Goal: Task Accomplishment & Management: Use online tool/utility

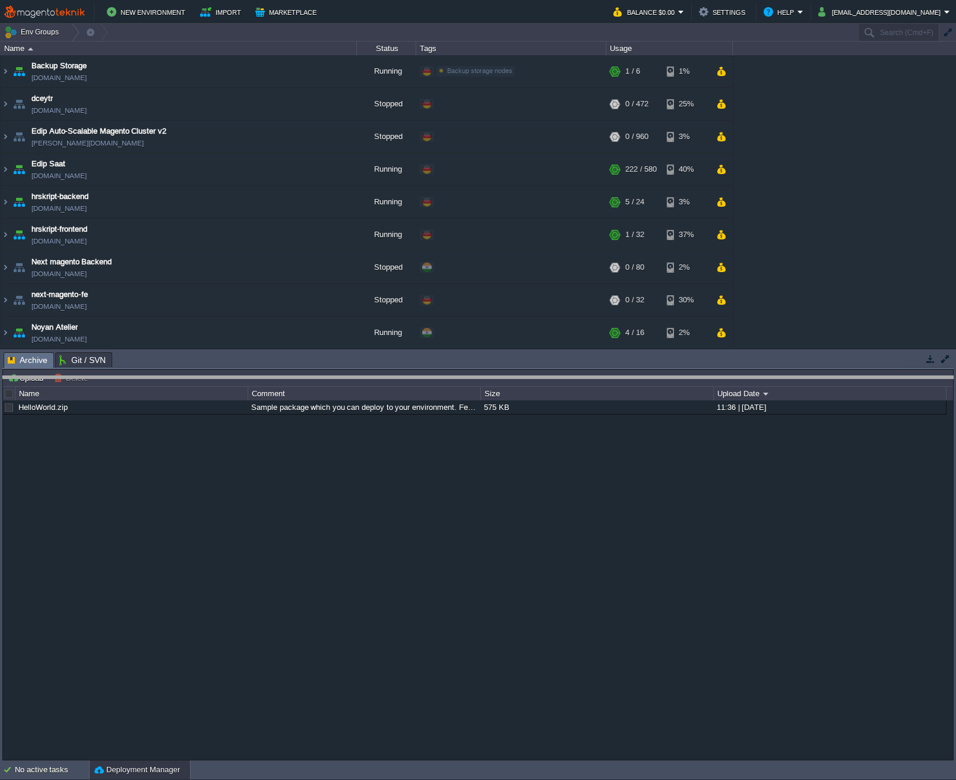
drag, startPoint x: 206, startPoint y: 362, endPoint x: 163, endPoint y: 426, distance: 77.1
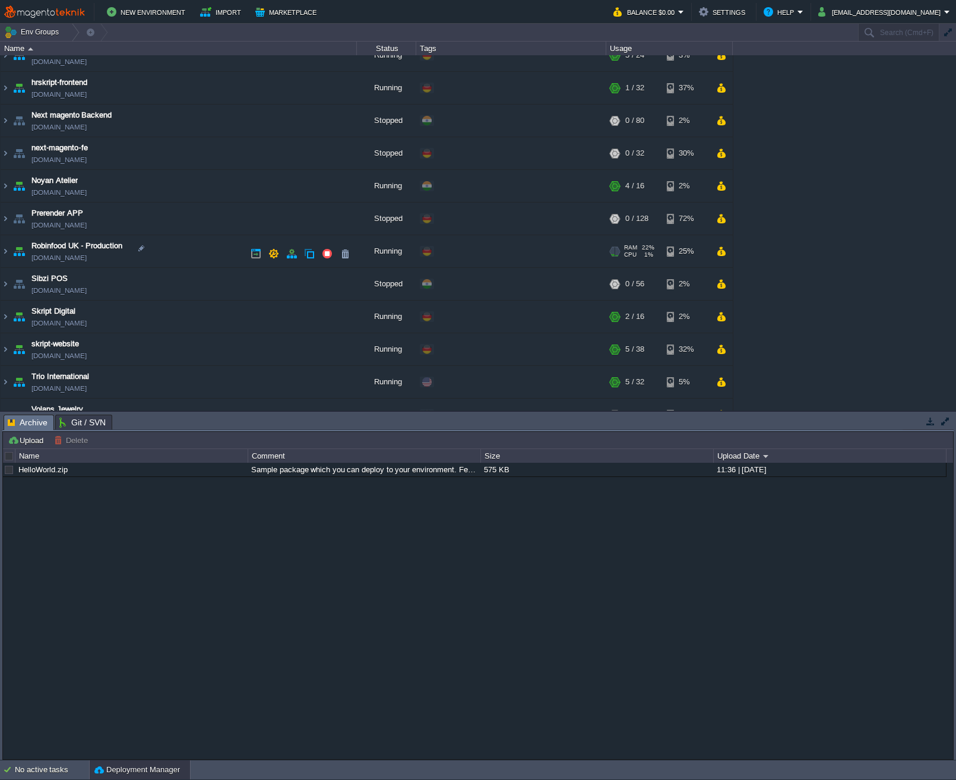
scroll to position [168, 0]
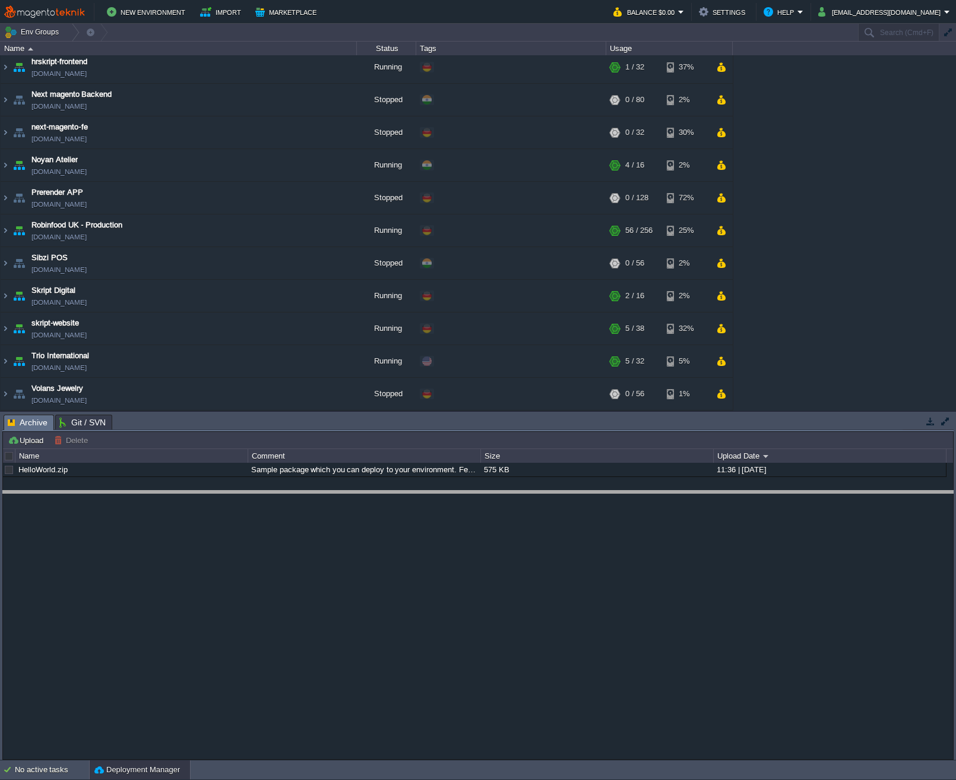
drag, startPoint x: 147, startPoint y: 422, endPoint x: 129, endPoint y: 463, distance: 45.5
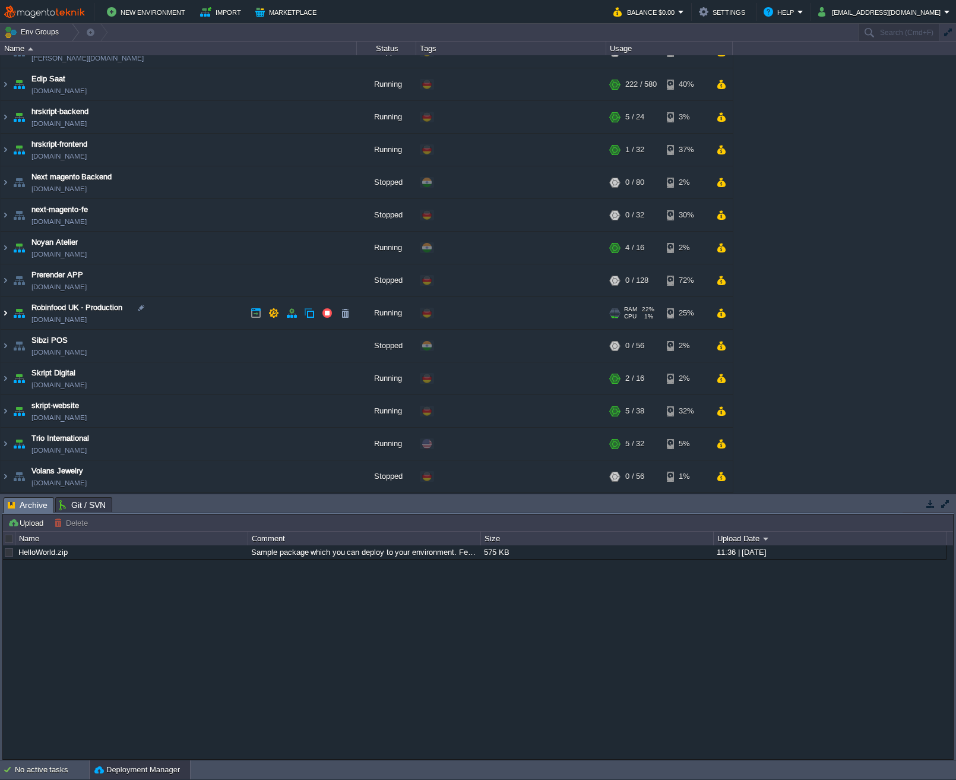
click at [8, 316] on img at bounding box center [6, 313] width 10 height 32
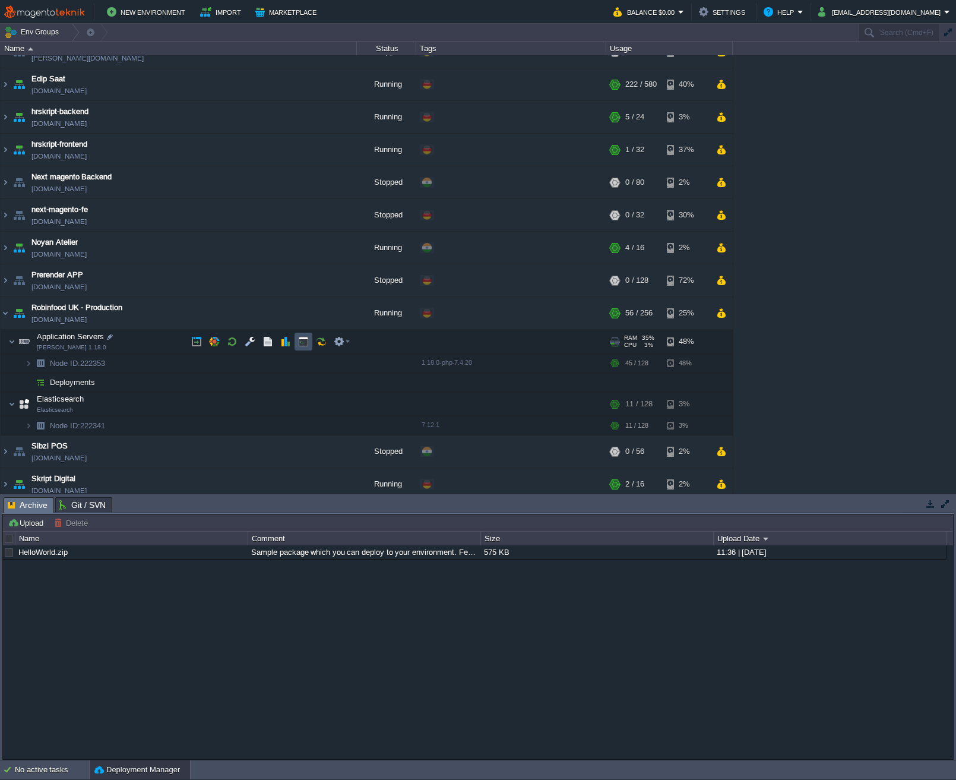
click at [304, 342] on button "button" at bounding box center [303, 341] width 11 height 11
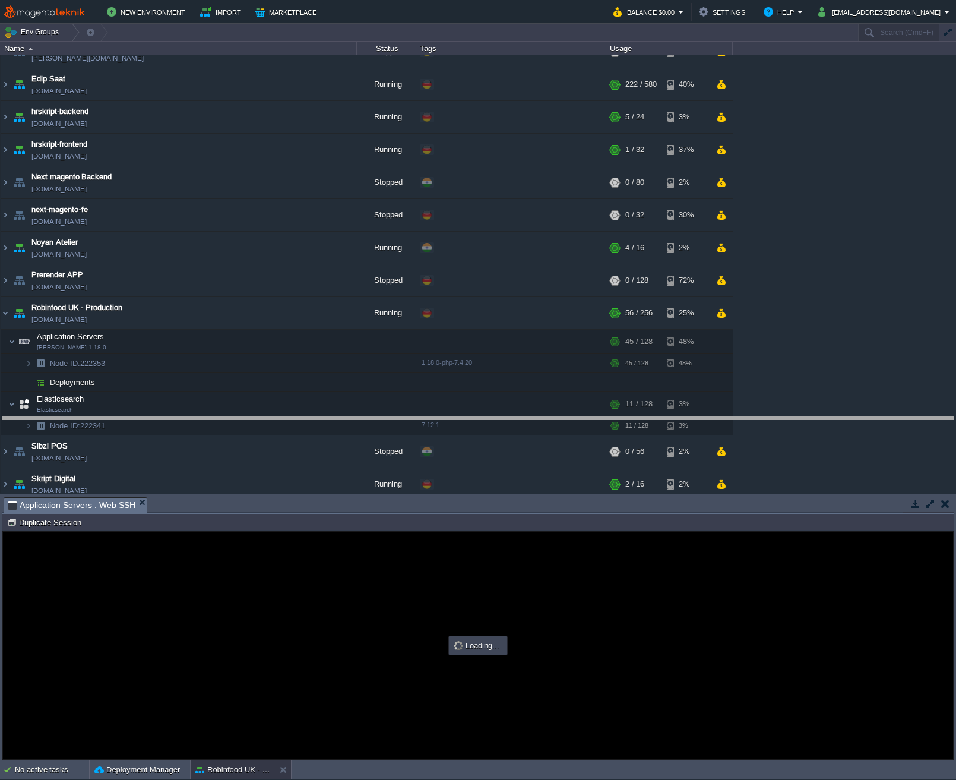
drag, startPoint x: 301, startPoint y: 506, endPoint x: 328, endPoint y: 150, distance: 356.9
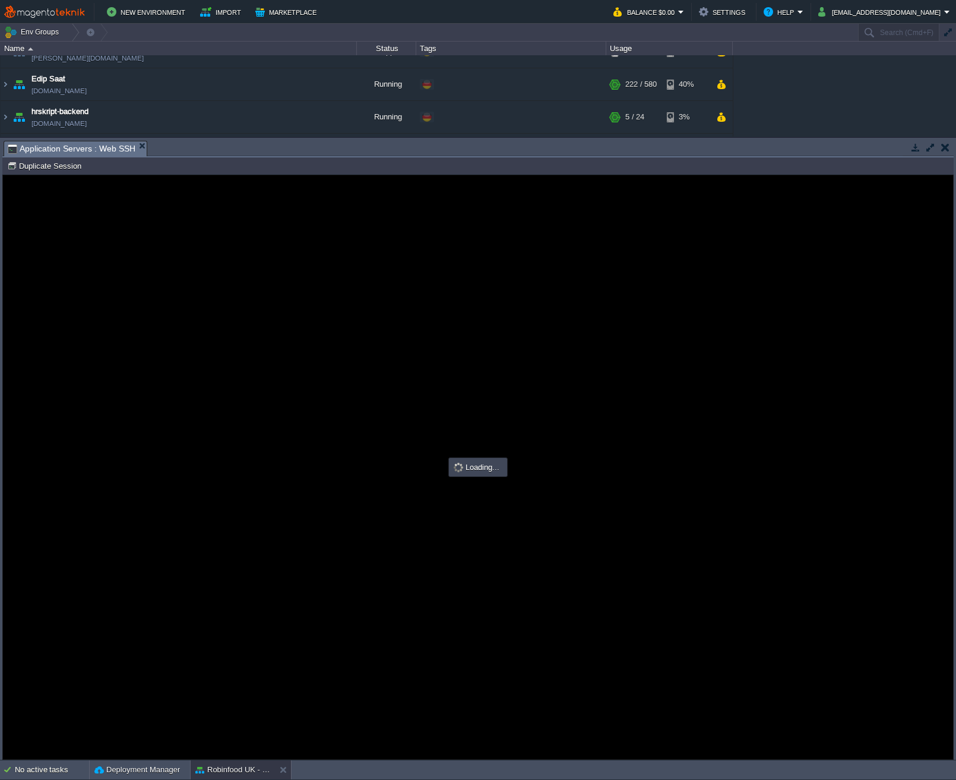
scroll to position [0, 0]
type input "#000000"
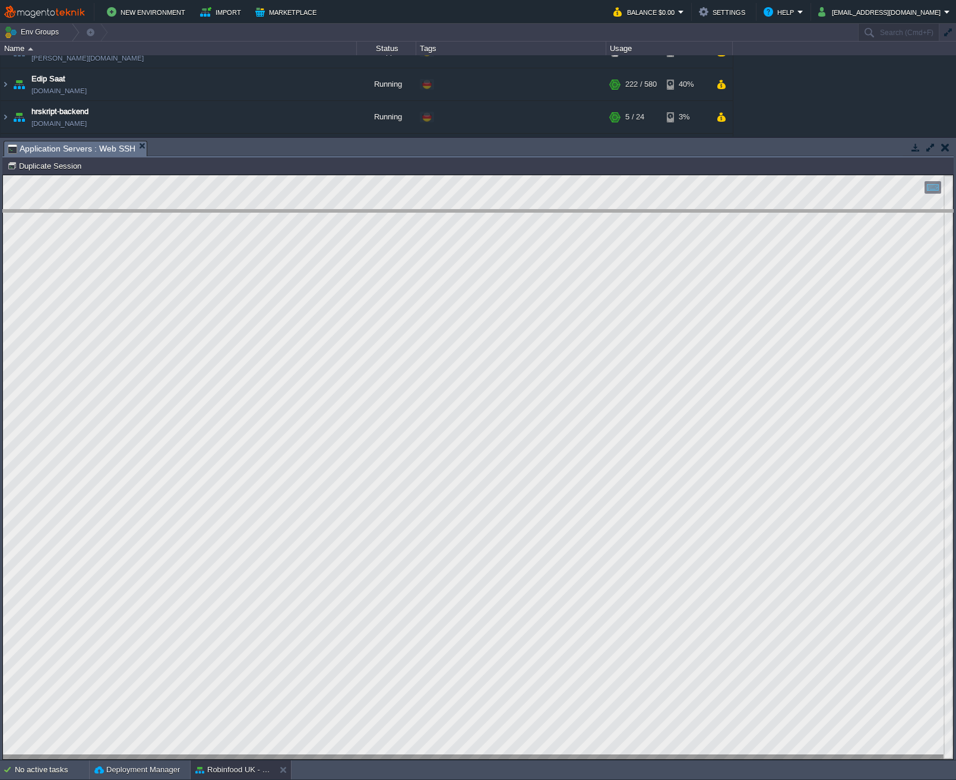
drag, startPoint x: 643, startPoint y: 142, endPoint x: 665, endPoint y: 406, distance: 265.2
click at [652, 403] on body "New Environment Import Marketplace Bonus $0.00 Upgrade Account Balance $0.00 Se…" at bounding box center [478, 390] width 956 height 780
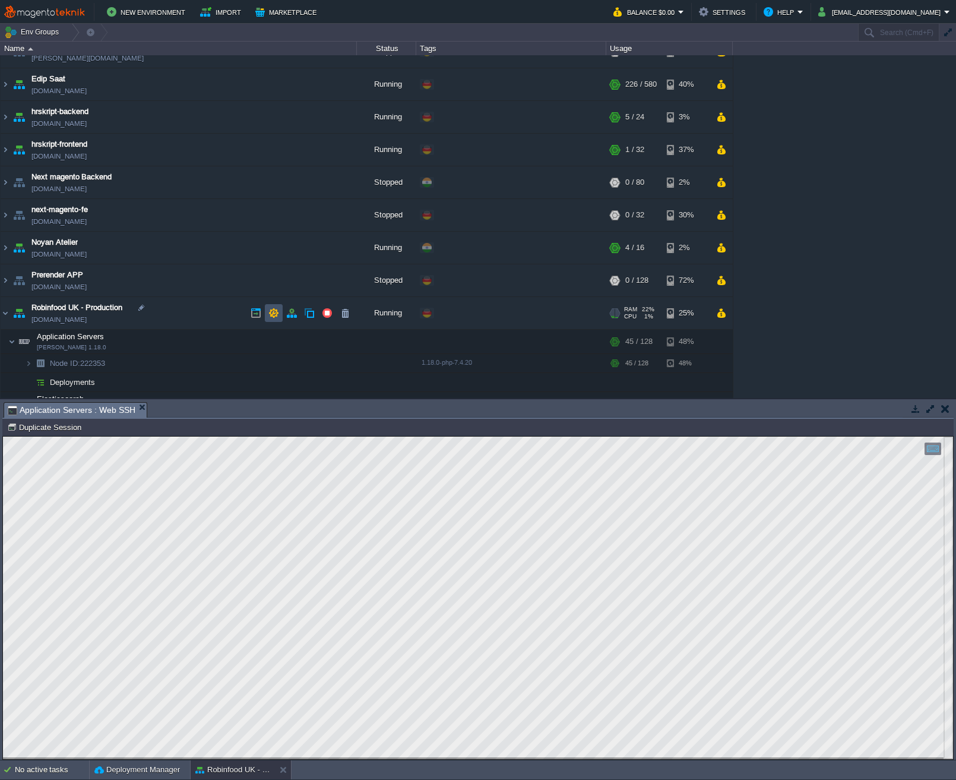
click at [270, 317] on button "button" at bounding box center [273, 313] width 11 height 11
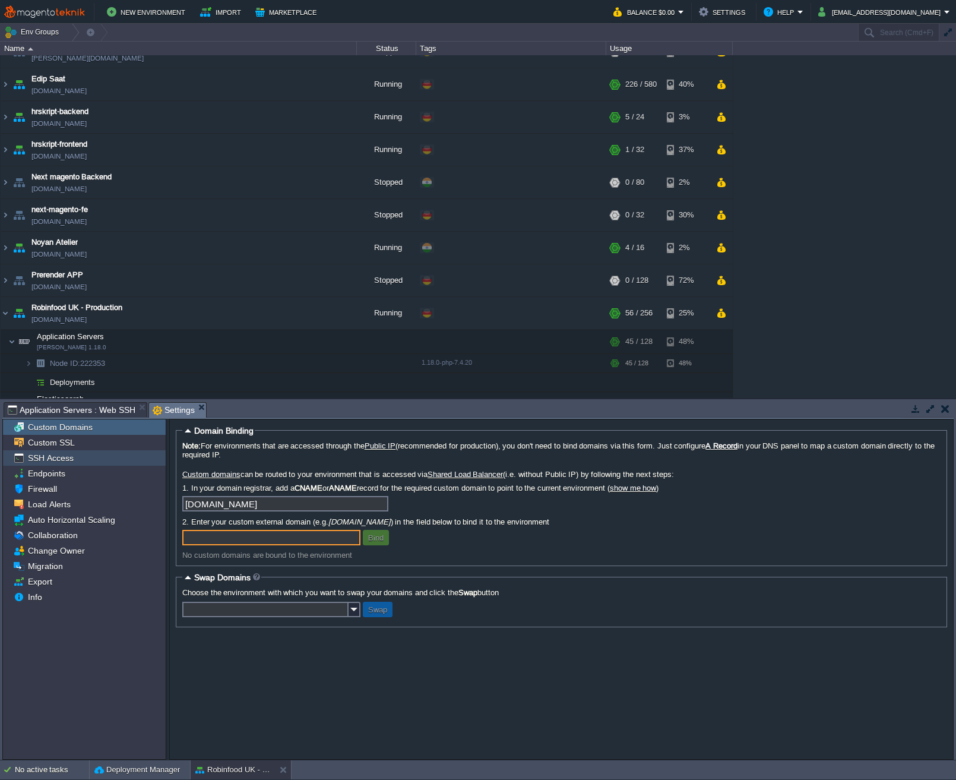
click at [60, 457] on span "SSH Access" at bounding box center [51, 458] width 50 height 11
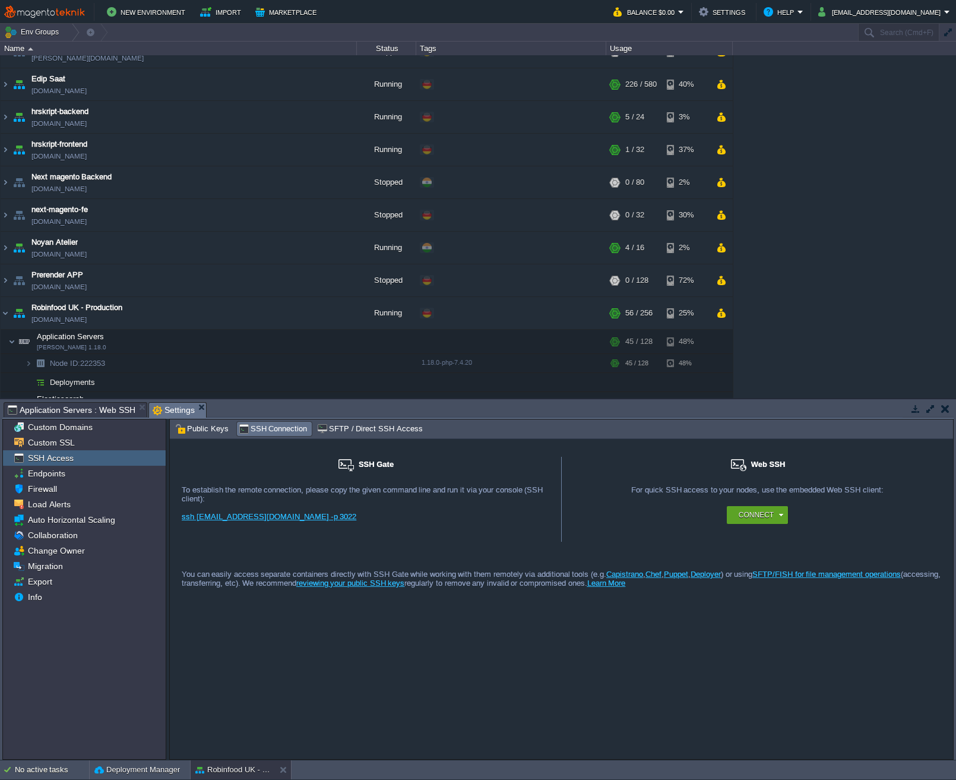
click at [215, 428] on span "Public Keys" at bounding box center [201, 428] width 53 height 13
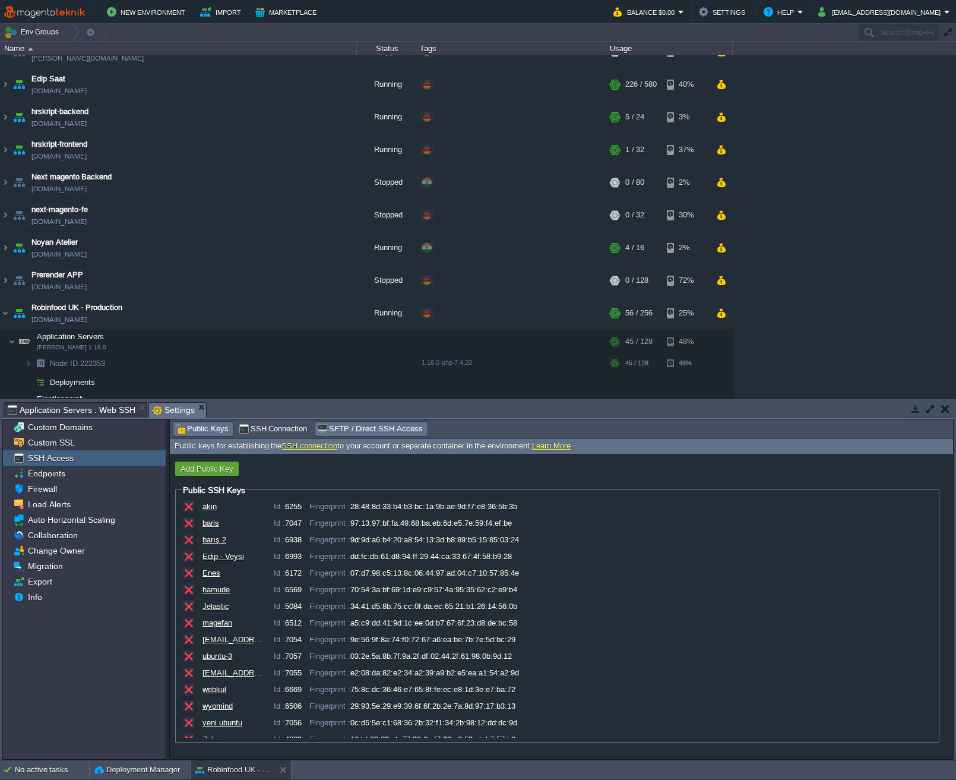
click at [405, 431] on span "SFTP / Direct SSH Access" at bounding box center [369, 428] width 105 height 13
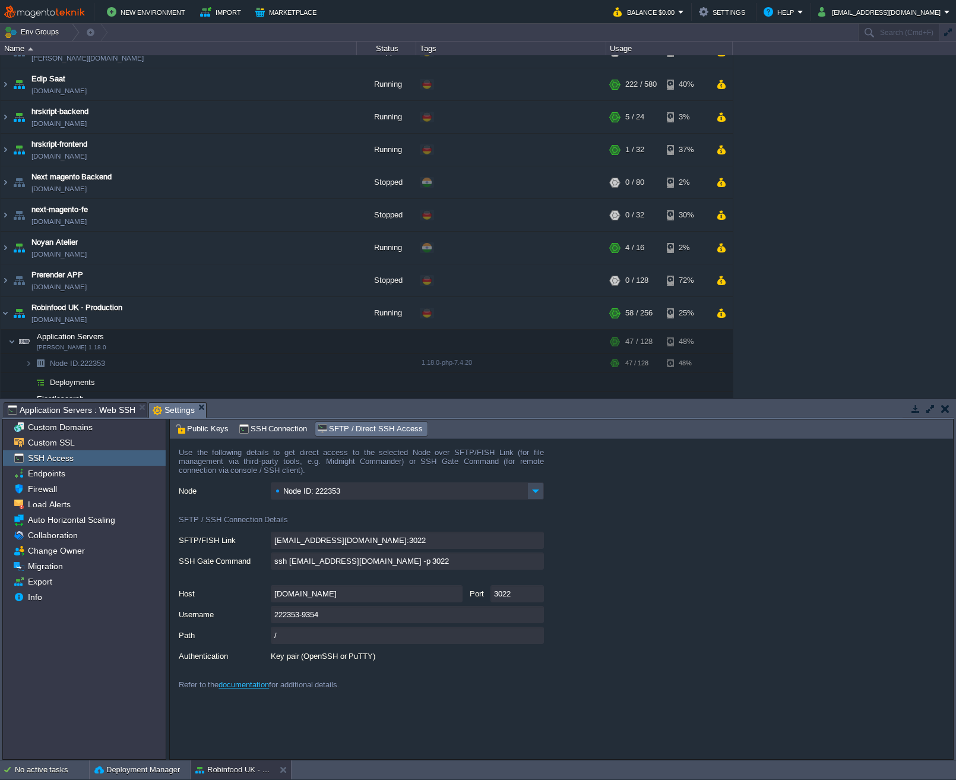
click at [753, 409] on button "button" at bounding box center [945, 408] width 8 height 11
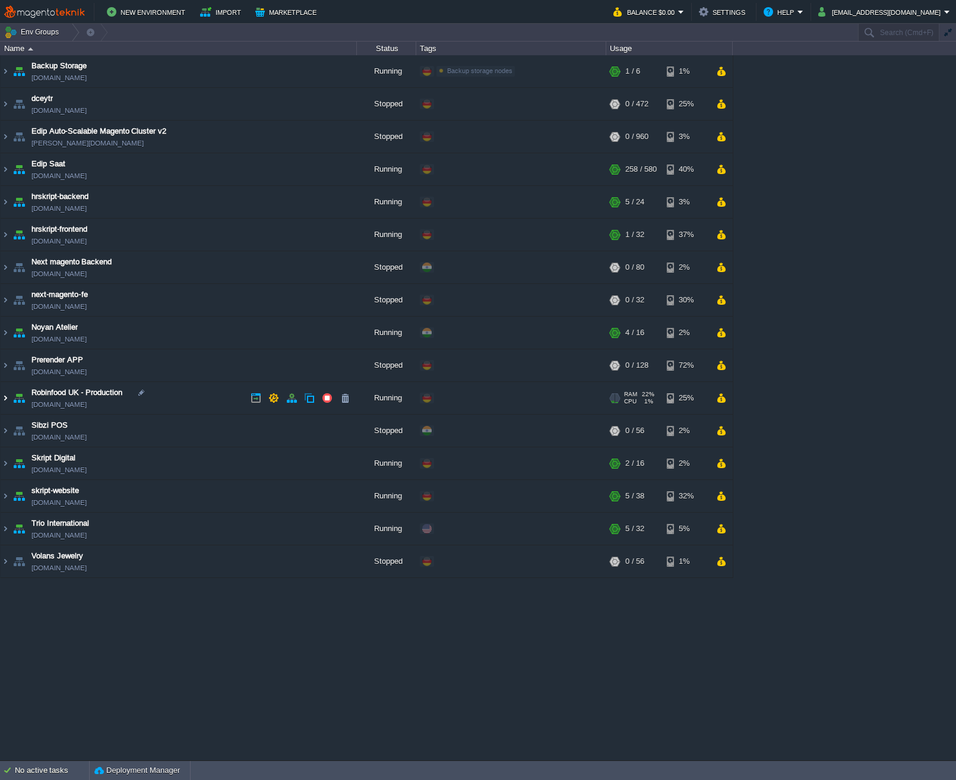
click at [8, 397] on img at bounding box center [6, 398] width 10 height 32
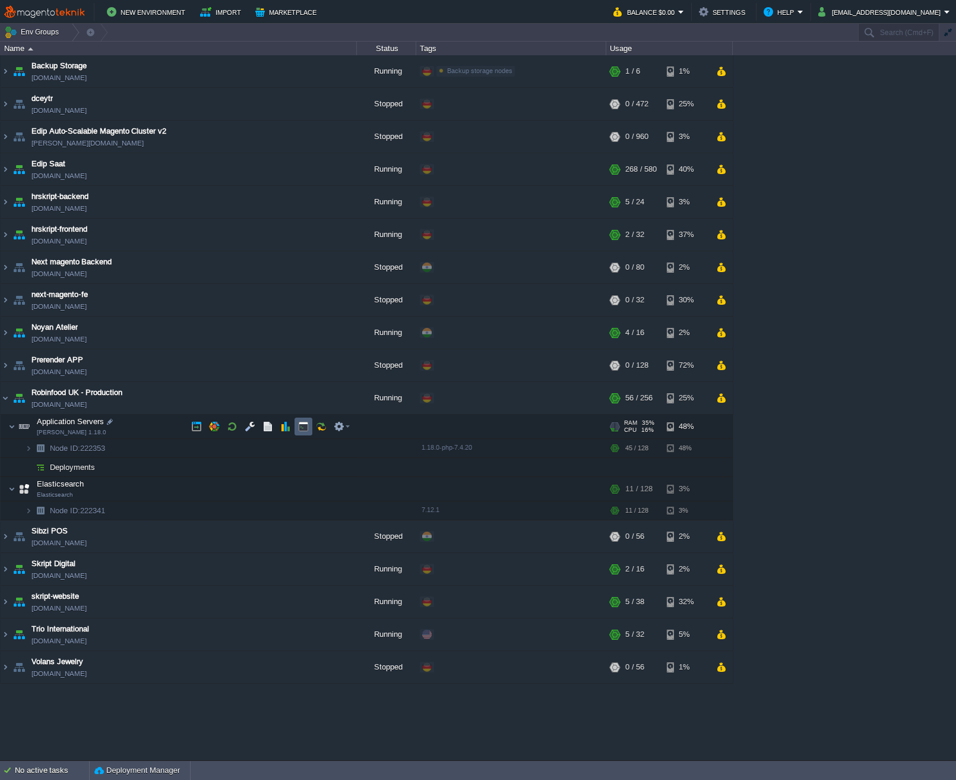
click at [306, 428] on button "button" at bounding box center [303, 426] width 11 height 11
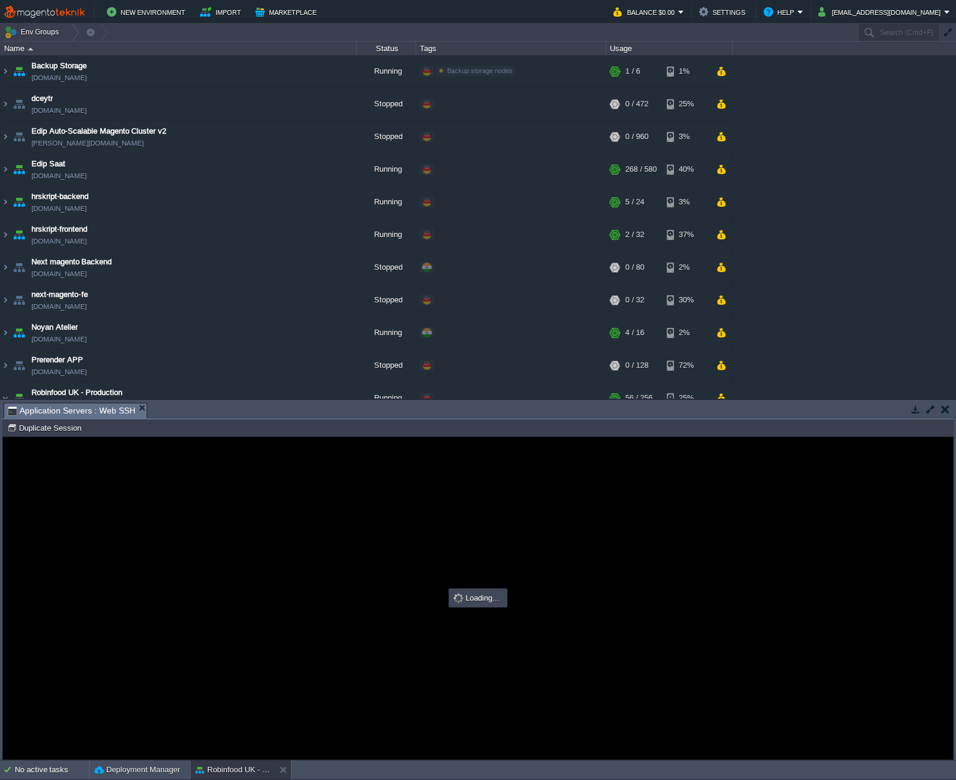
type input "#000000"
drag, startPoint x: 340, startPoint y: 405, endPoint x: 340, endPoint y: 373, distance: 31.5
click at [340, 373] on body "New Environment Import Marketplace Bonus $0.00 Upgrade Account Balance $0.00 Se…" at bounding box center [478, 390] width 956 height 780
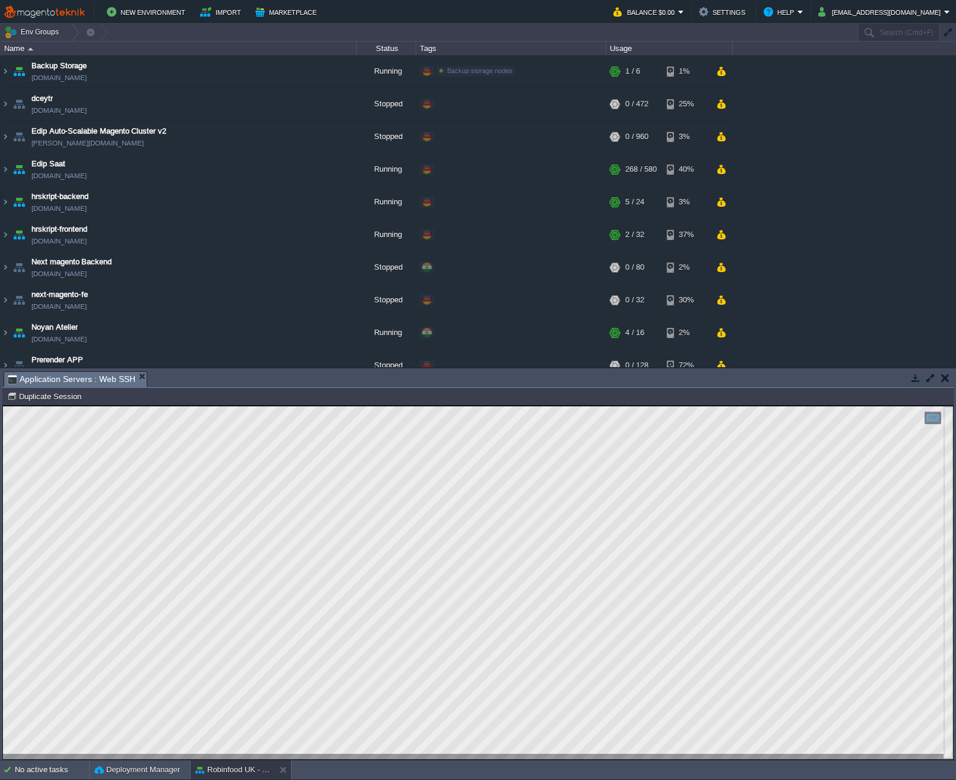
click at [3, 406] on html "Copy: Cmd + C Paste: Cmd + V Settings: Ctrl + Shift + Alt 0" at bounding box center [478, 406] width 950 height 0
type textarea "NGELOG.md composer.json.backup.new COPYING.txt generated index.php LICENSE_AFL.…"
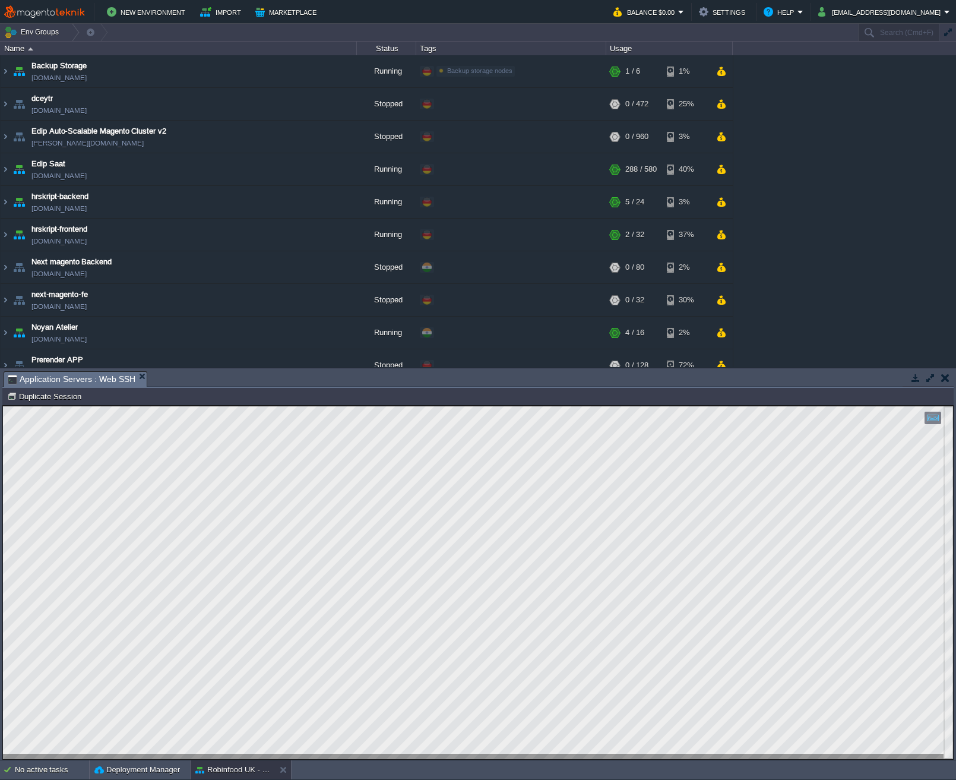
scroll to position [74, 0]
click at [944, 375] on button "button" at bounding box center [945, 377] width 8 height 11
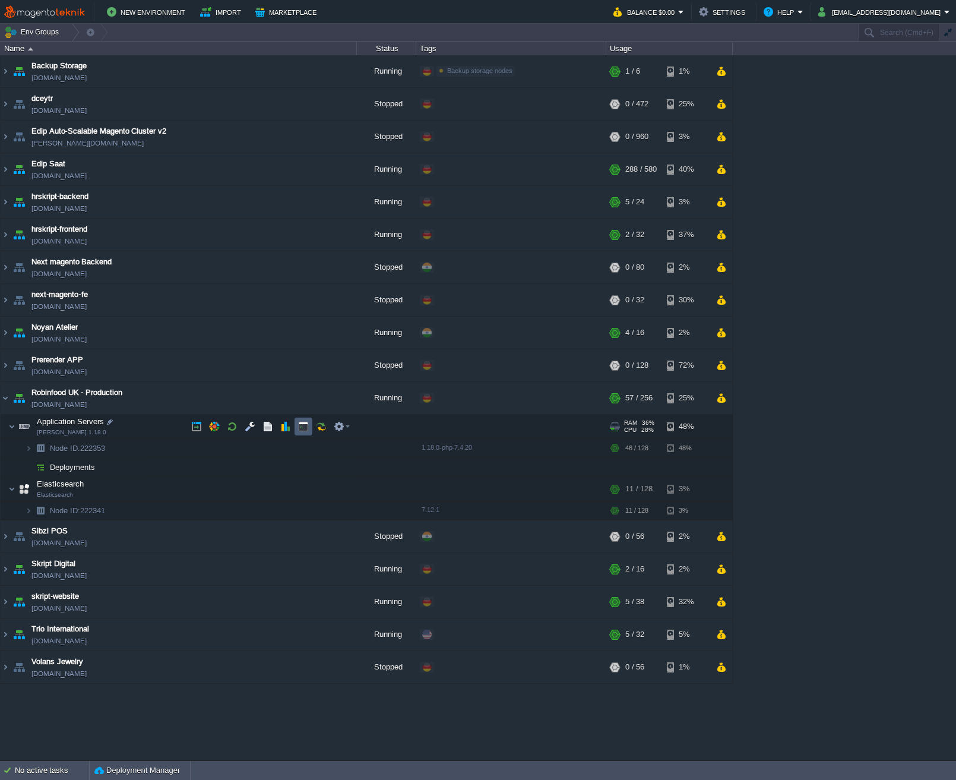
click at [302, 434] on td at bounding box center [304, 427] width 18 height 18
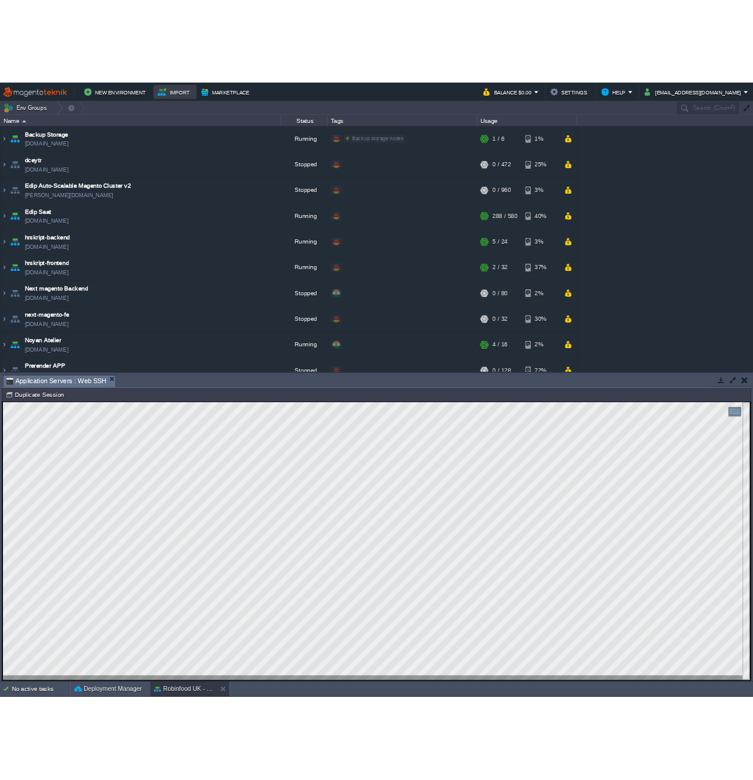
scroll to position [0, 0]
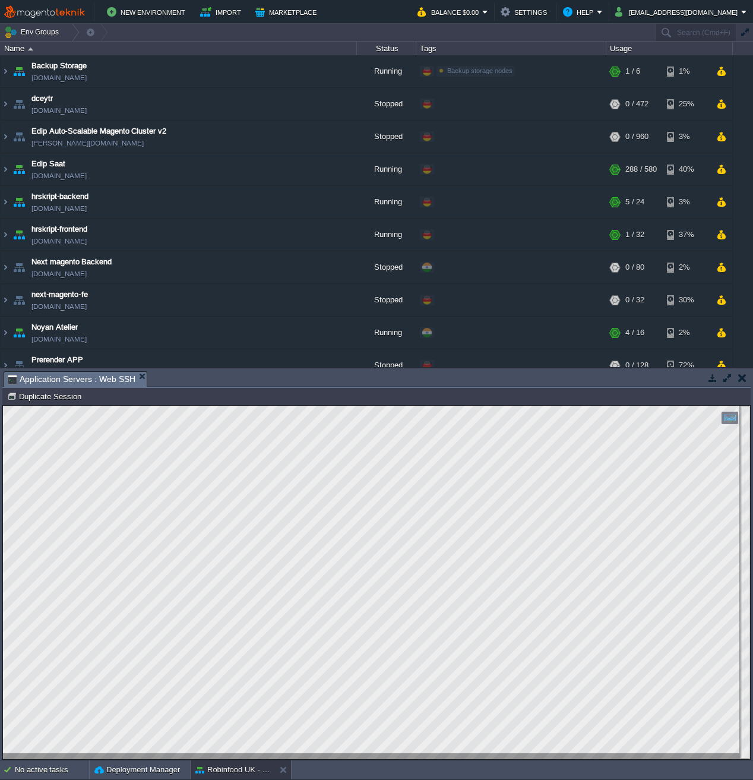
click at [3, 406] on html "Copy: Cmd + C Paste: Cmd + V Settings: Ctrl + Shift + Alt 0" at bounding box center [376, 406] width 747 height 0
click at [312, 755] on div at bounding box center [376, 582] width 747 height 353
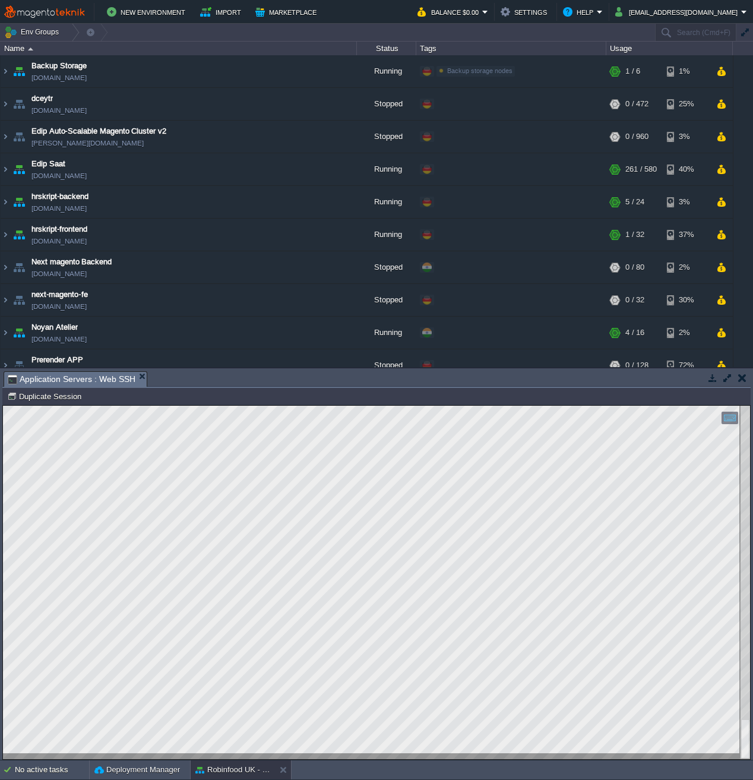
click at [147, 416] on div at bounding box center [376, 582] width 747 height 353
type textarea "#new file: pub/media/amasty/amoptimizer_dump/catalog/product/cache/3027f316c45e…"
